Goal: Information Seeking & Learning: Learn about a topic

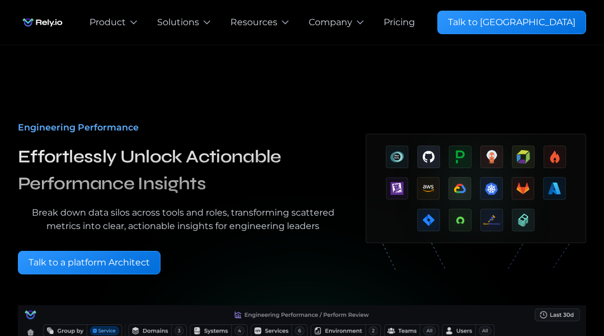
scroll to position [22, 0]
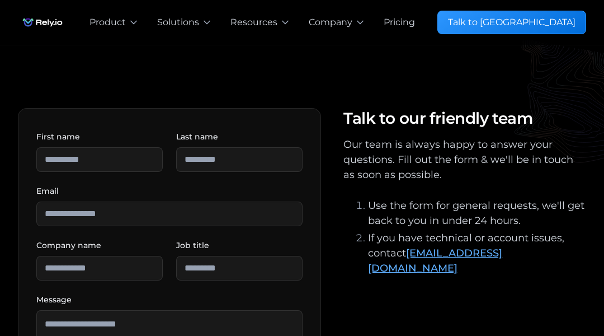
click at [56, 56] on div "**********" at bounding box center [302, 322] width 568 height 554
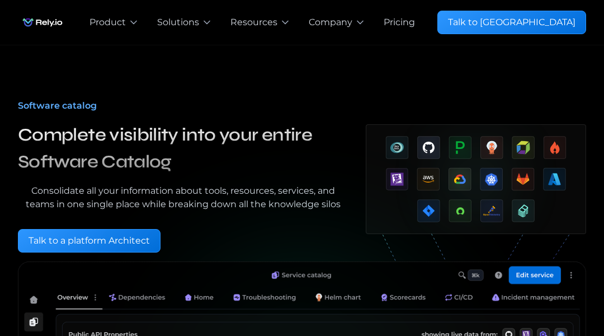
click at [56, 56] on div "Software catalog Complete visibility into your entire Software Catalog Consolid…" at bounding box center [302, 321] width 568 height 552
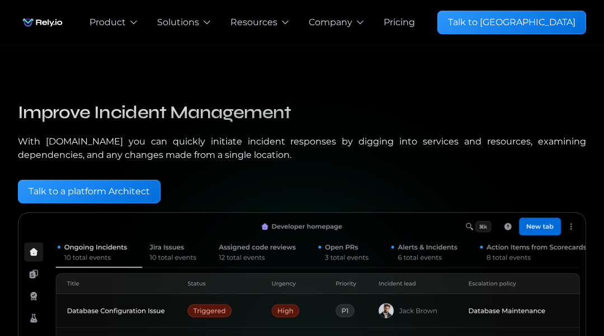
click at [56, 56] on div "Improve Incident Management With Rely.io you can quickly initiate incident resp…" at bounding box center [302, 296] width 568 height 502
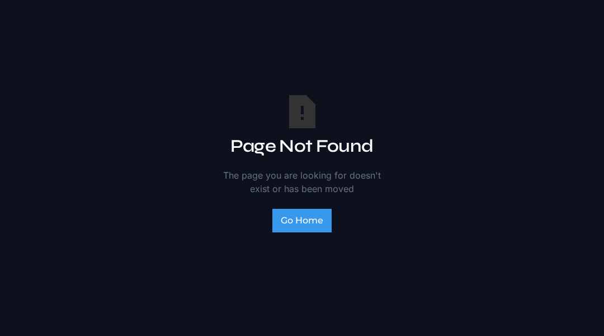
click at [56, 56] on div "Page Not Found The page you are looking for doesn't exist or has been moved Go …" at bounding box center [302, 168] width 604 height 336
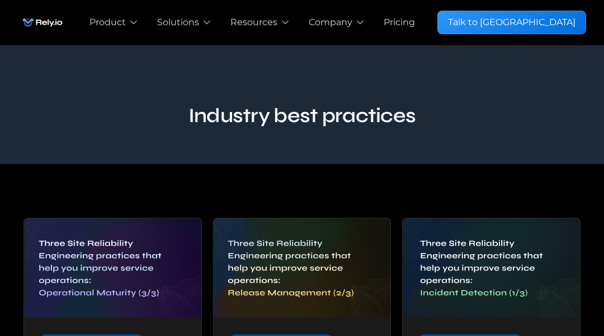
click at [56, 56] on div "Industry best practices" at bounding box center [302, 104] width 604 height 119
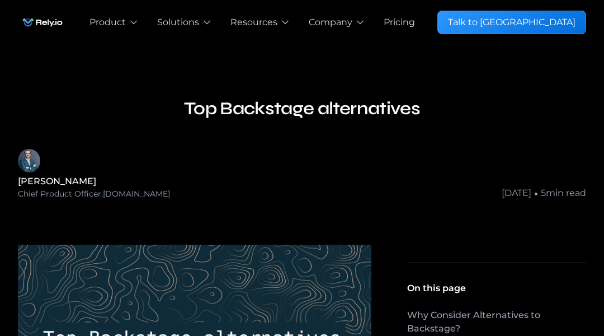
scroll to position [22, 0]
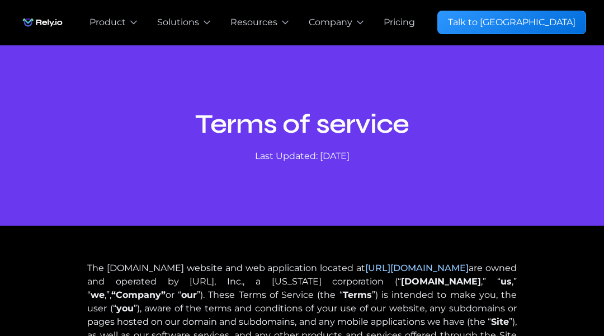
click at [56, 56] on div "Terms of service Last Updated: [DATE]" at bounding box center [302, 135] width 604 height 180
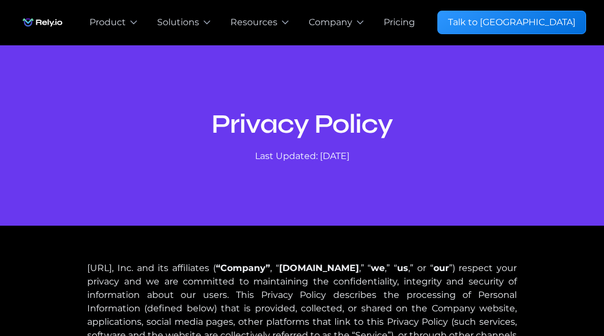
click at [56, 56] on div "Privacy Policy Last Updated: [DATE]" at bounding box center [302, 135] width 604 height 180
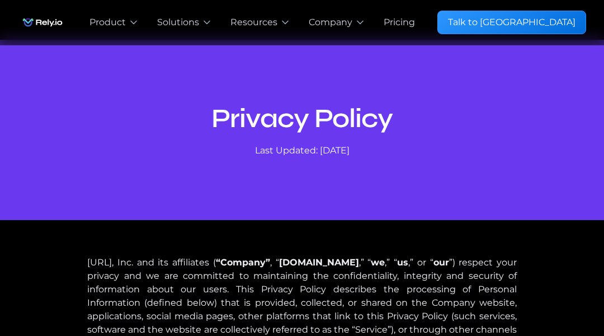
scroll to position [22, 0]
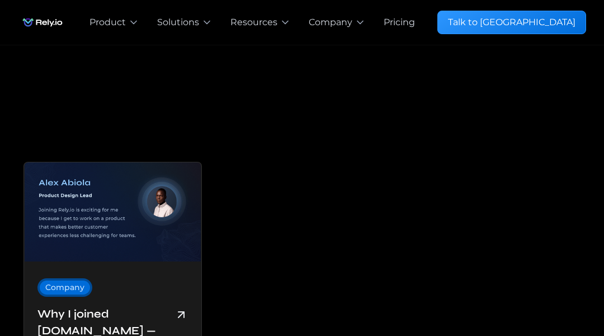
click at [56, 56] on div "Alex Abiola Product Design Lead Company Why I joined Rely.io — Alex Abiola | Re…" at bounding box center [302, 323] width 568 height 556
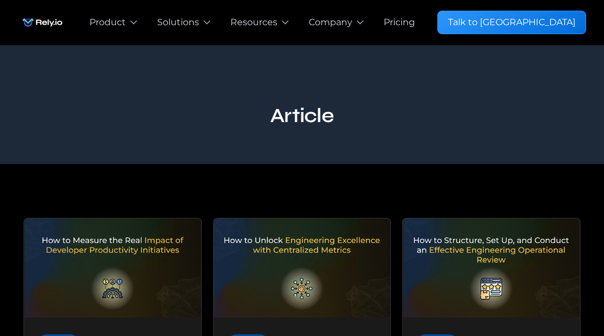
click at [56, 56] on div "Article" at bounding box center [302, 104] width 604 height 119
